Goal: Use online tool/utility: Utilize a website feature to perform a specific function

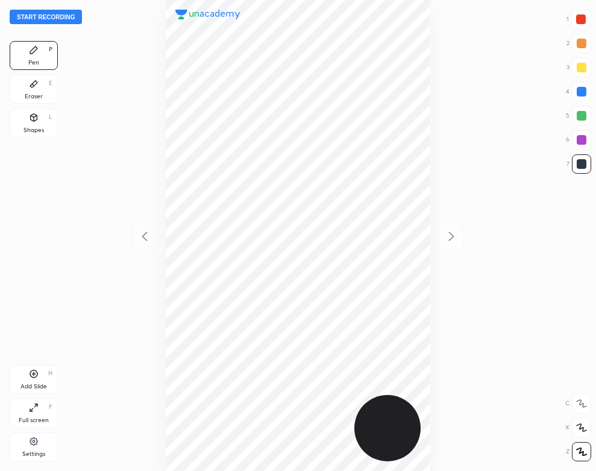
scroll to position [471, 403]
click at [66, 16] on button "Start recording" at bounding box center [46, 17] width 72 height 14
click at [23, 89] on div "Eraser E" at bounding box center [34, 89] width 48 height 29
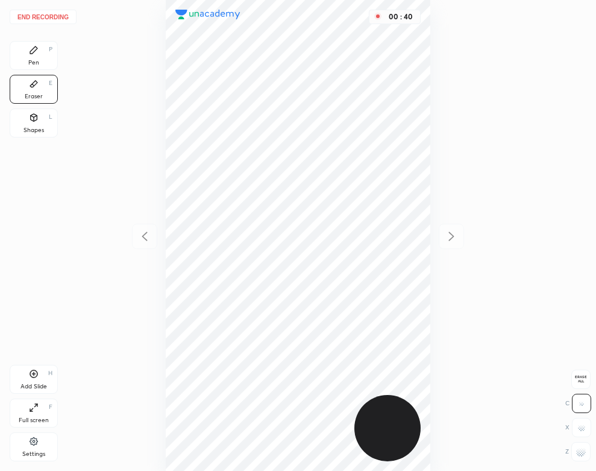
click at [37, 63] on div "Pen" at bounding box center [33, 63] width 11 height 6
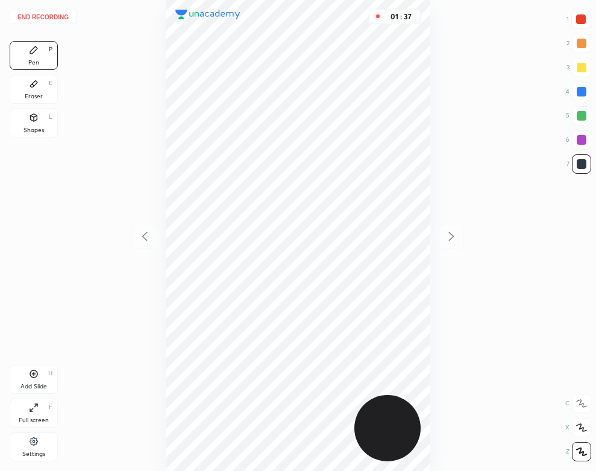
click at [164, 355] on div "01 : 37" at bounding box center [297, 235] width 403 height 471
click at [431, 360] on div "02 : 00" at bounding box center [297, 235] width 403 height 471
click at [43, 381] on div "Add Slide H" at bounding box center [34, 379] width 48 height 29
click at [43, 78] on div "Eraser E" at bounding box center [34, 89] width 48 height 29
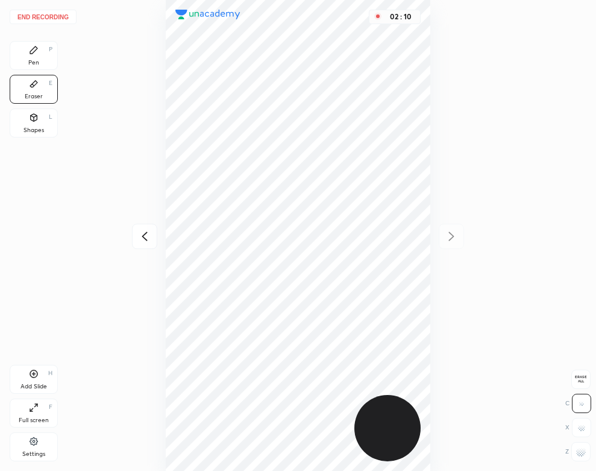
click at [25, 58] on div "Pen P" at bounding box center [34, 55] width 48 height 29
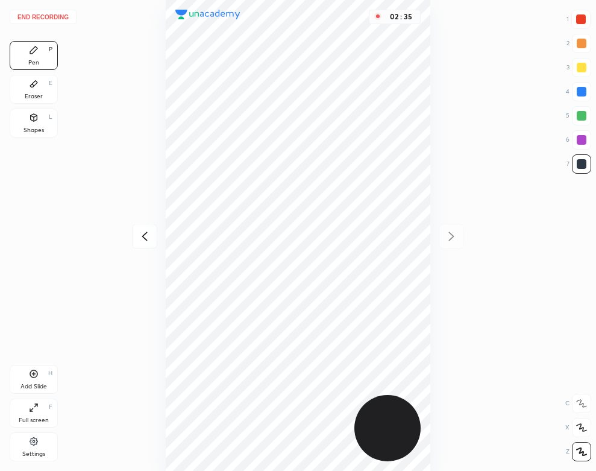
click at [34, 85] on icon at bounding box center [33, 84] width 7 height 7
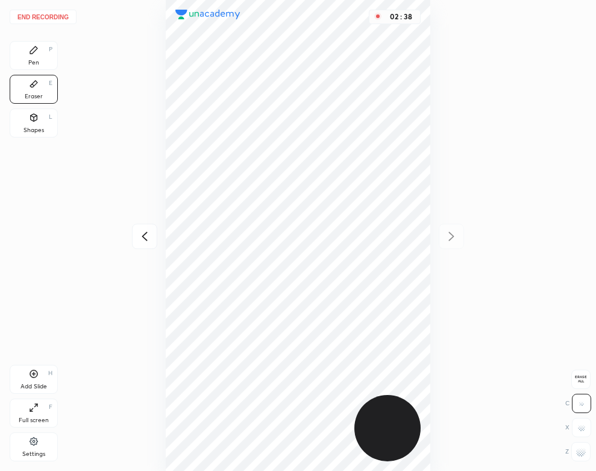
click at [31, 65] on div "Pen" at bounding box center [33, 63] width 11 height 6
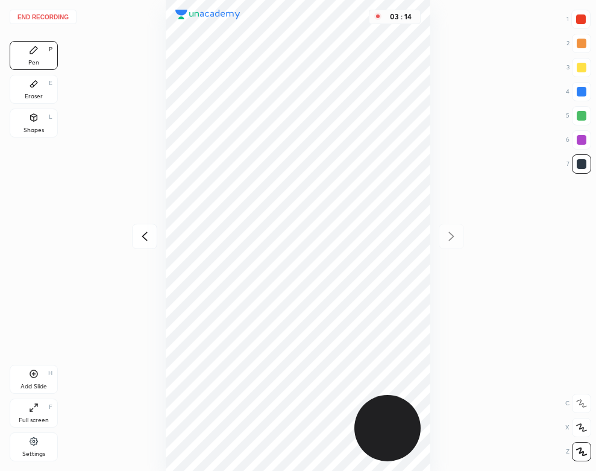
click at [23, 116] on div "Shapes L" at bounding box center [34, 122] width 48 height 29
click at [37, 60] on div "Pen" at bounding box center [33, 63] width 11 height 6
click at [51, 11] on button "End recording" at bounding box center [43, 17] width 67 height 14
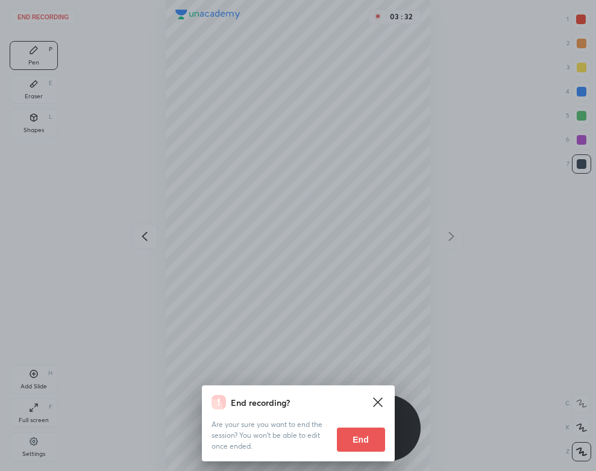
click at [361, 433] on button "End" at bounding box center [361, 439] width 48 height 24
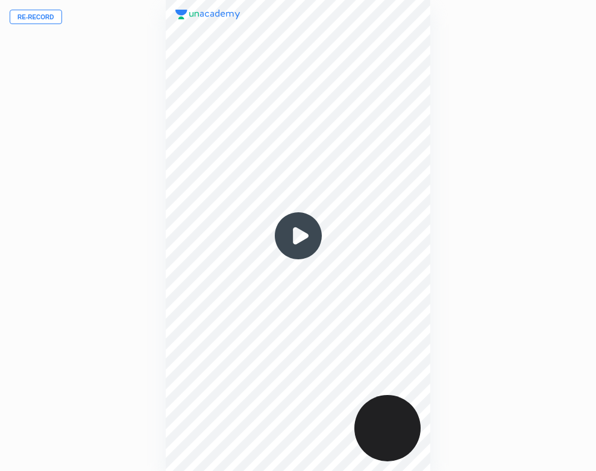
click at [294, 234] on img at bounding box center [298, 236] width 58 height 58
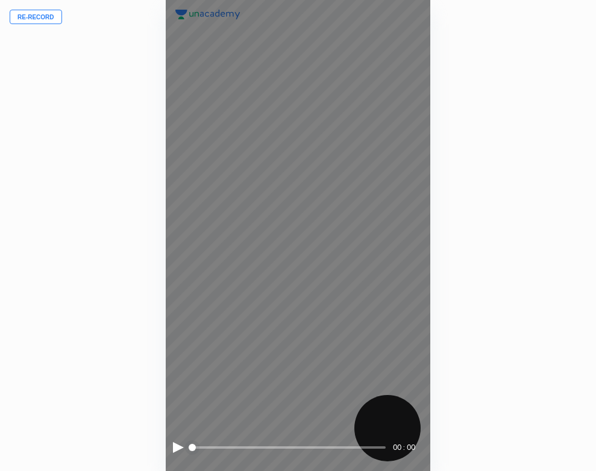
click at [177, 446] on div at bounding box center [178, 447] width 11 height 11
